Goal: Task Accomplishment & Management: Use online tool/utility

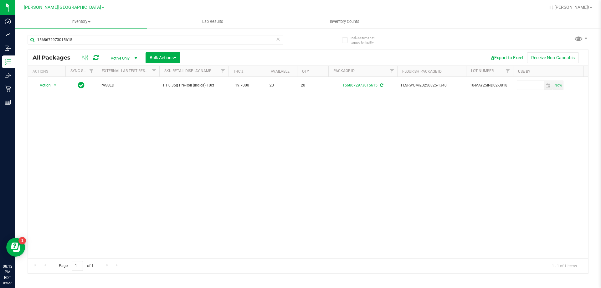
click at [277, 40] on icon at bounding box center [278, 39] width 4 height 8
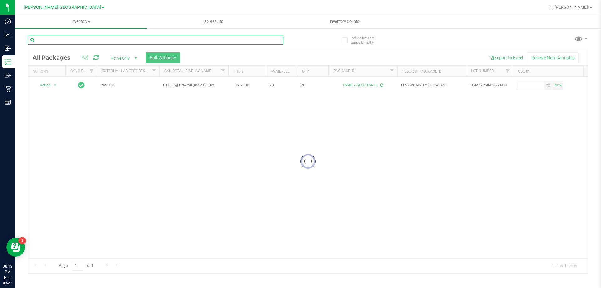
click at [260, 43] on input "text" at bounding box center [156, 39] width 256 height 9
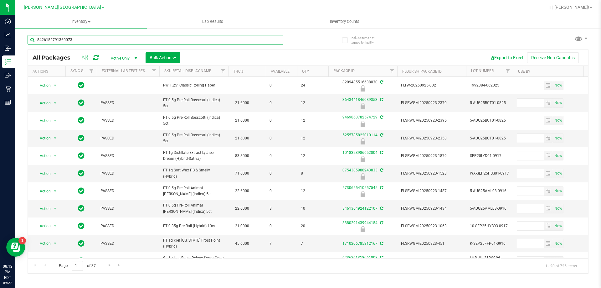
type input "8426152791360073"
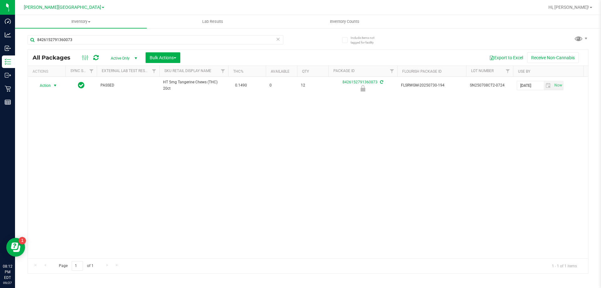
click at [56, 84] on span "select" at bounding box center [55, 85] width 5 height 5
click at [49, 155] on li "Unlock package" at bounding box center [54, 159] width 40 height 9
